Goal: Find specific page/section: Find specific page/section

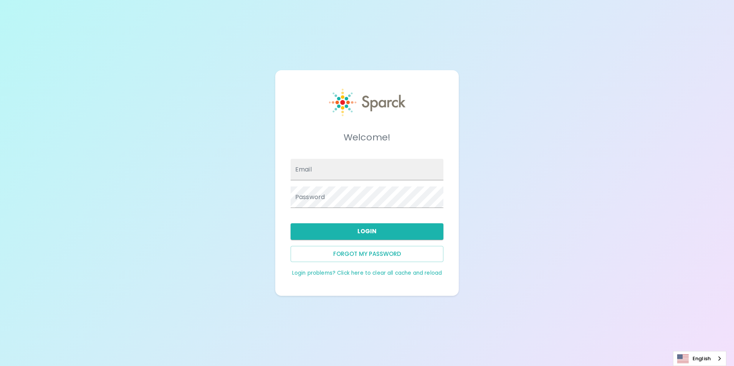
type input "[EMAIL_ADDRESS][DOMAIN_NAME]"
click at [372, 225] on button "Login" at bounding box center [367, 231] width 153 height 16
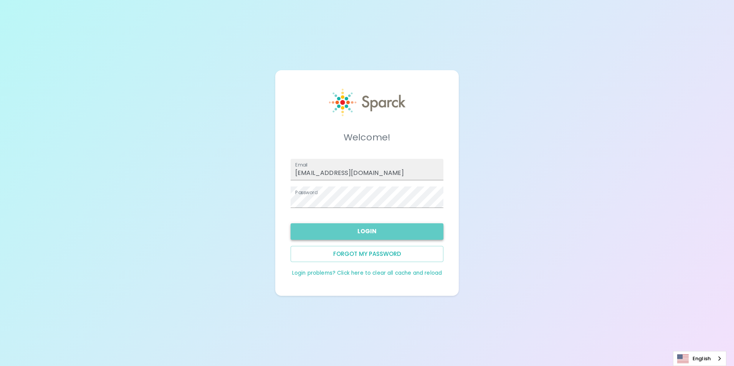
click at [389, 238] on button "Login" at bounding box center [367, 231] width 153 height 16
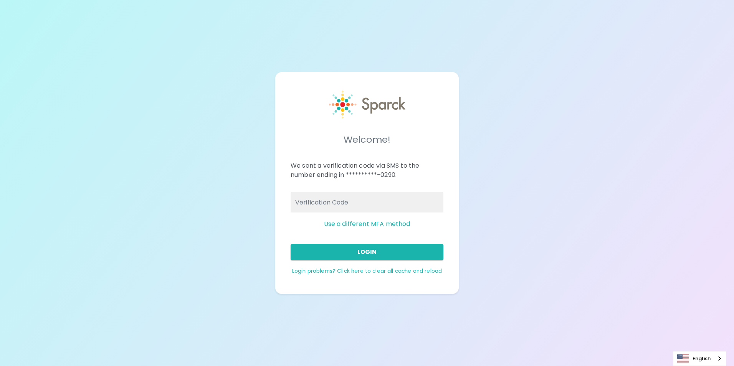
click at [353, 199] on input "Verification Code" at bounding box center [367, 202] width 153 height 21
type input "101434"
click at [431, 250] on button "Login" at bounding box center [367, 252] width 153 height 16
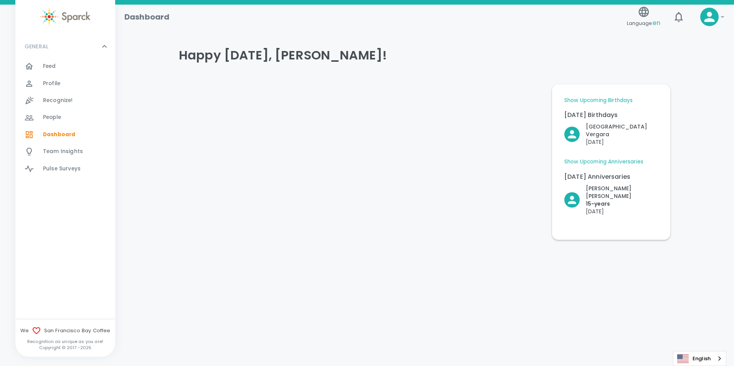
click at [614, 96] on div "Show Upcoming Birthdays [DATE] Birthdays [PERSON_NAME] [DEMOGRAPHIC_DATA] Upcom…" at bounding box center [611, 162] width 100 height 137
click at [613, 98] on link "Show Upcoming Birthdays" at bounding box center [598, 101] width 68 height 8
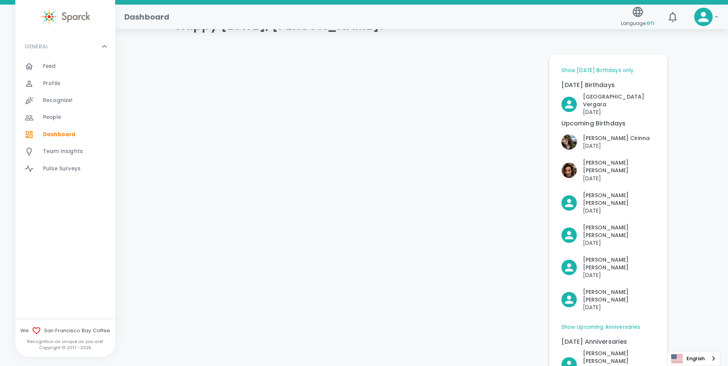
scroll to position [17, 0]
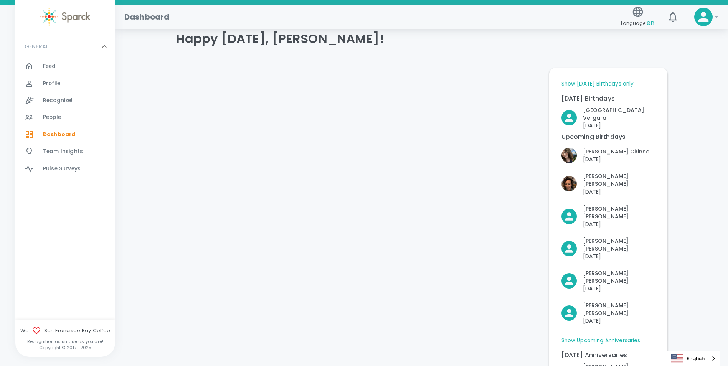
click at [621, 83] on link "Show [DATE] Birthdays only" at bounding box center [598, 84] width 73 height 8
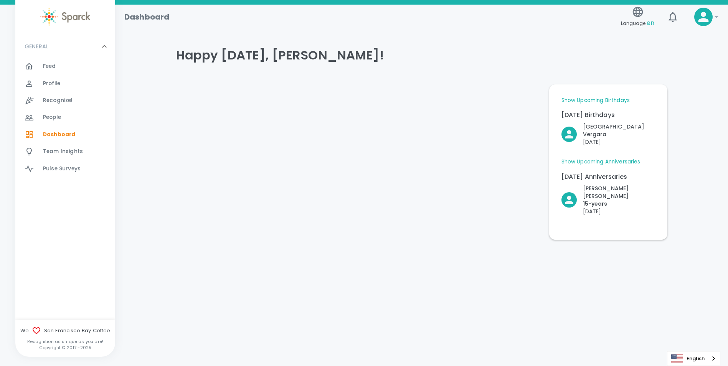
scroll to position [0, 0]
click at [602, 158] on link "Show Upcoming Anniversaries" at bounding box center [603, 162] width 79 height 8
